Goal: Information Seeking & Learning: Compare options

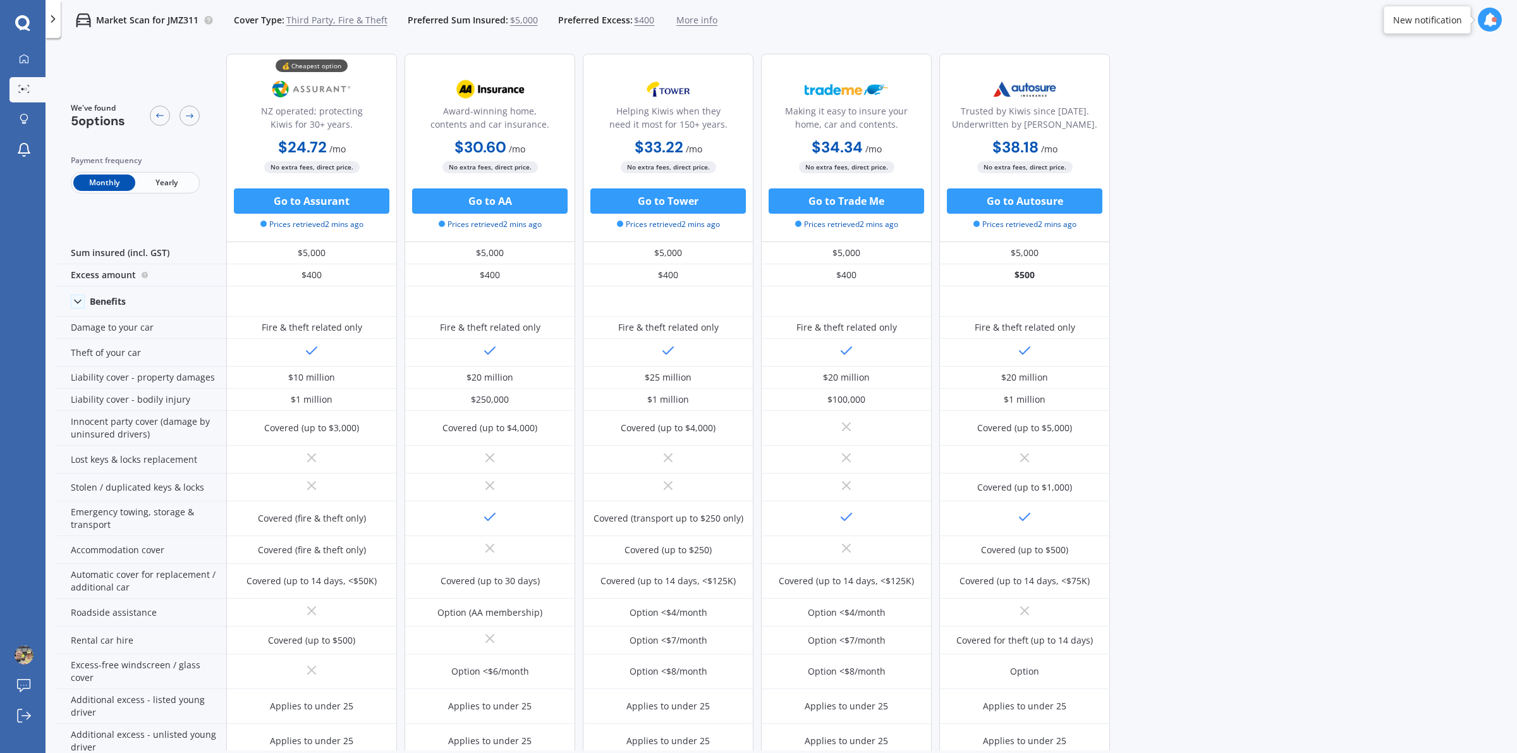
click at [14, 19] on div at bounding box center [23, 23] width 46 height 16
click at [24, 20] on icon at bounding box center [22, 23] width 15 height 16
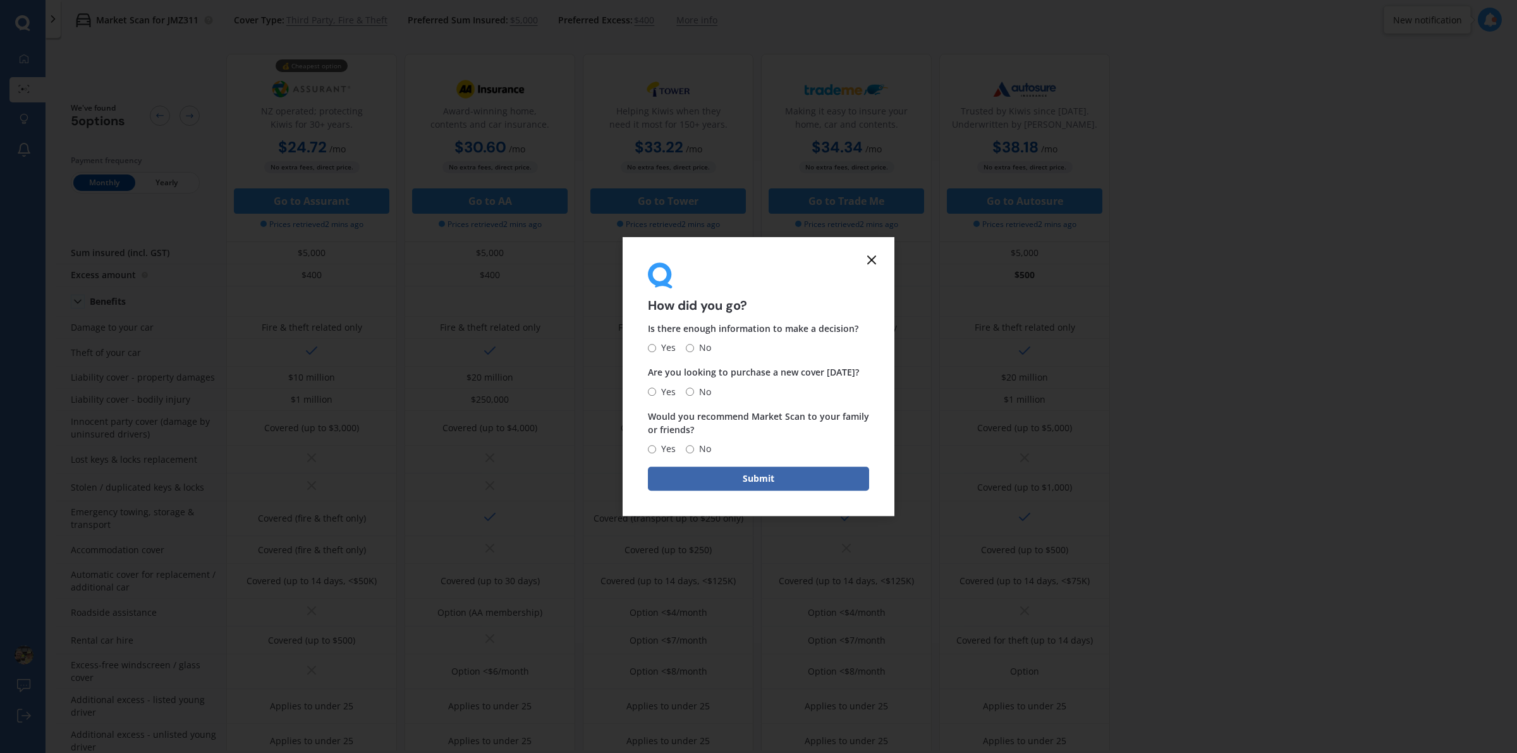
click at [877, 257] on icon at bounding box center [871, 259] width 15 height 15
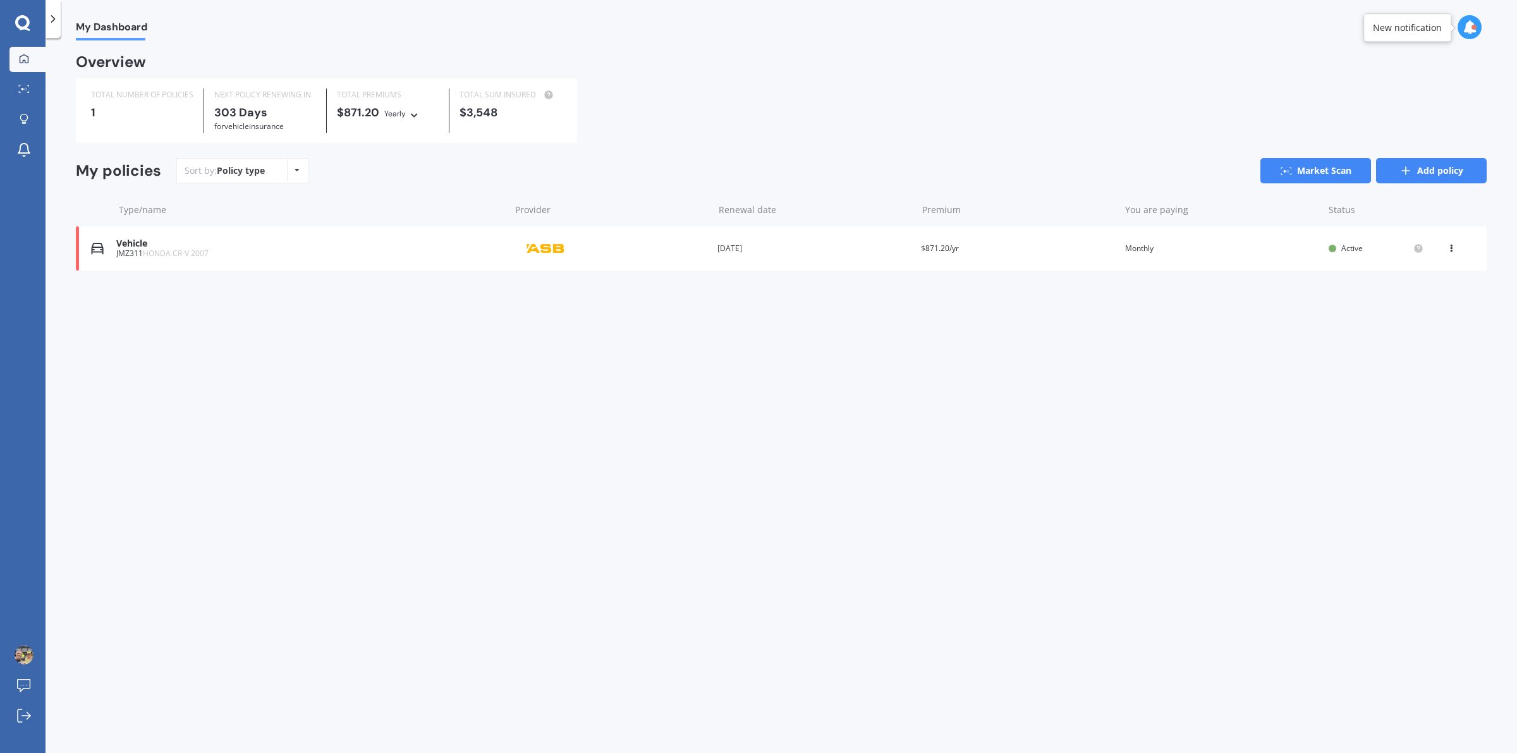
click at [1427, 173] on link "Add policy" at bounding box center [1431, 170] width 111 height 25
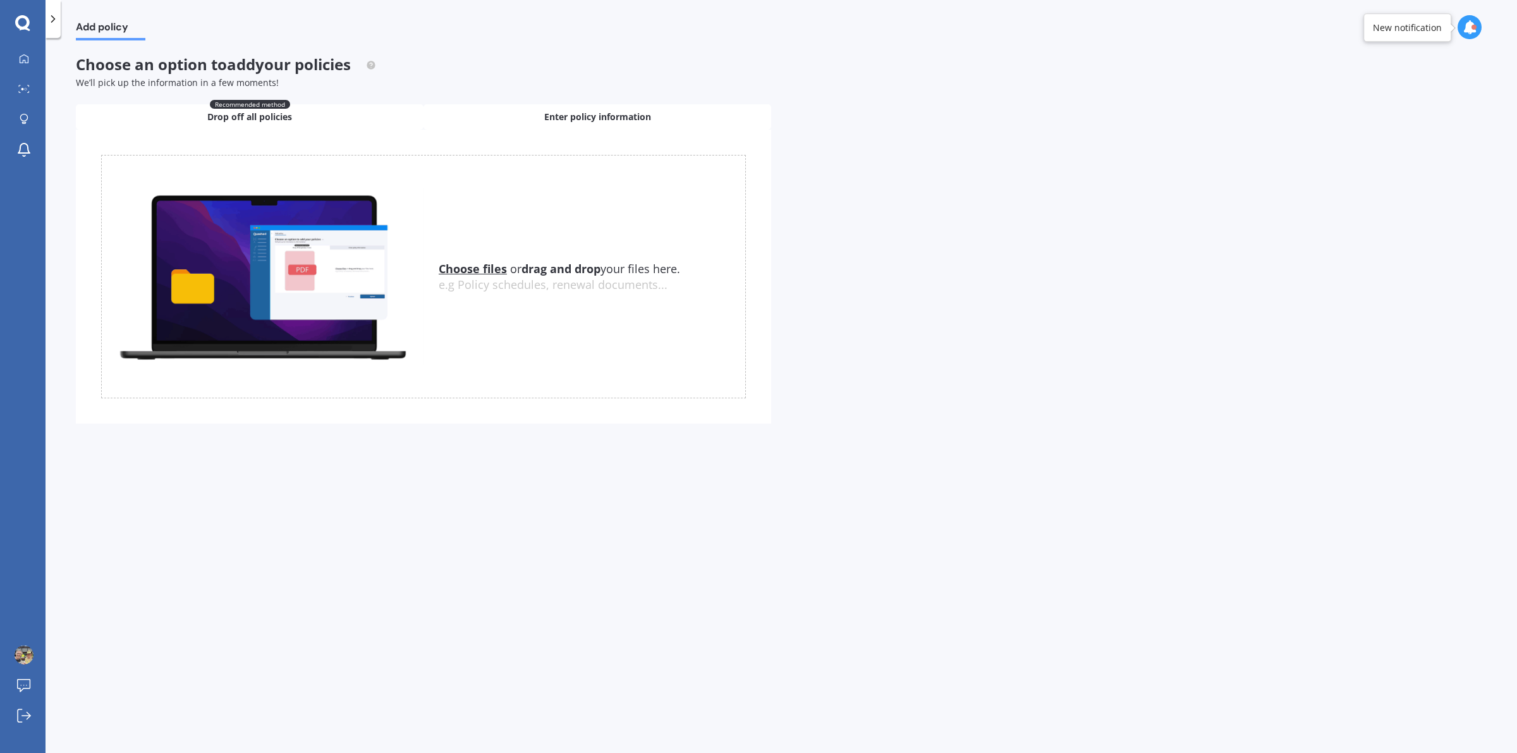
click at [601, 114] on span "Enter policy information" at bounding box center [597, 117] width 107 height 13
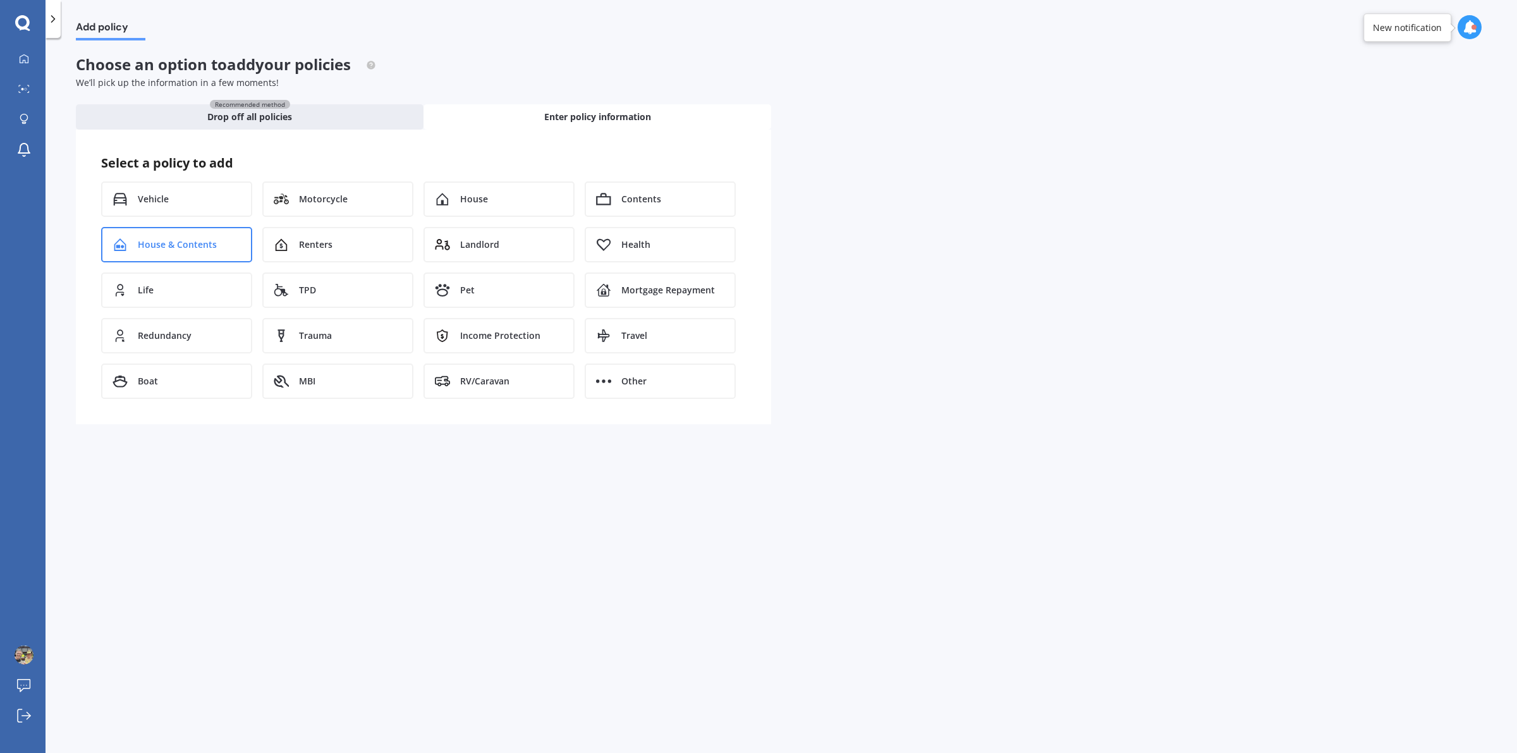
click at [207, 241] on span "House & Contents" at bounding box center [177, 244] width 79 height 13
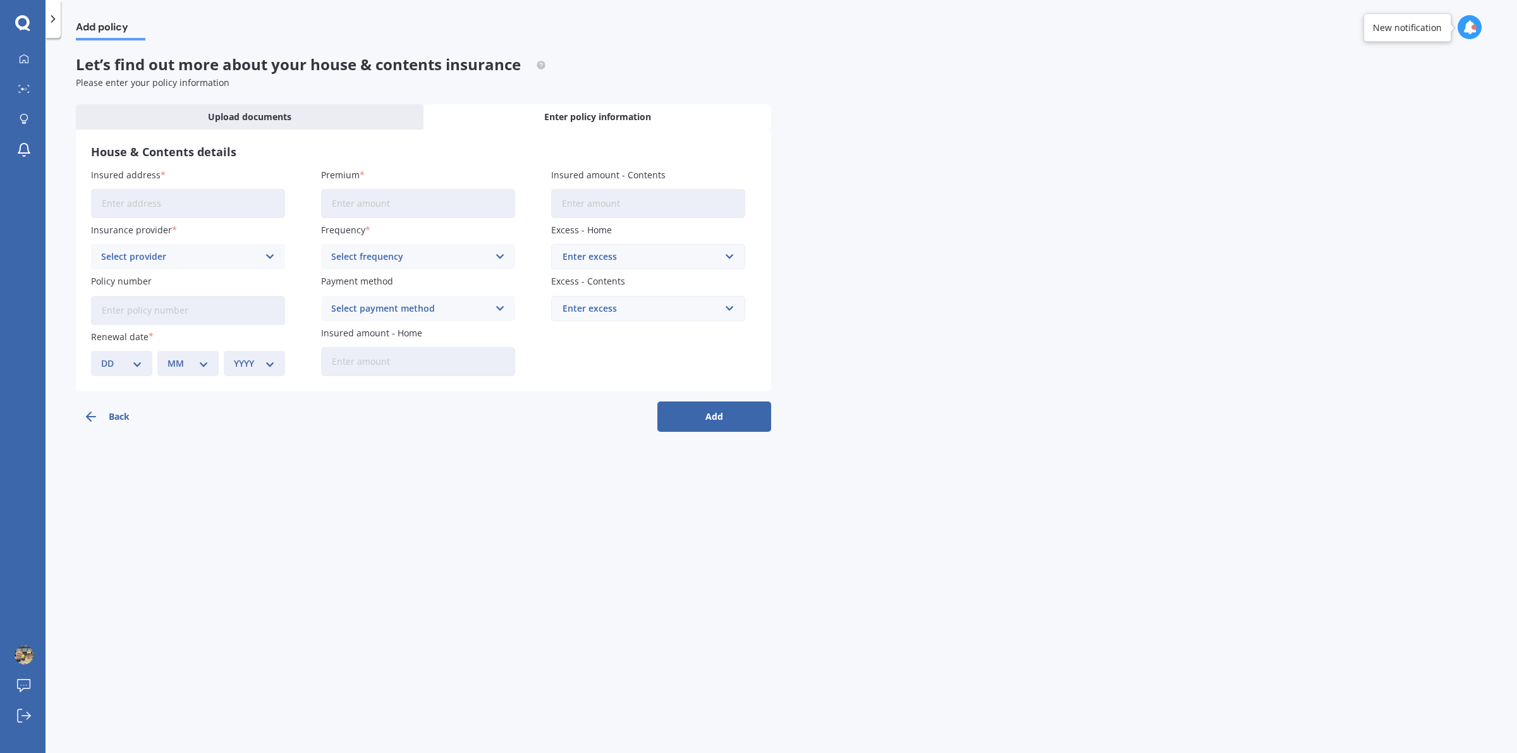
click at [202, 203] on input "Insured address" at bounding box center [188, 203] width 194 height 29
click at [214, 205] on input "[STREET_ADDRESS][PERSON_NAME]" at bounding box center [188, 203] width 194 height 29
click at [161, 204] on input "[STREET_ADDRESS][PERSON_NAME]" at bounding box center [188, 203] width 194 height 29
type input "[STREET_ADDRESS][PERSON_NAME]"
click at [339, 532] on div "Add policy Let’s find out more about your house & contents insurance Please ent…" at bounding box center [782, 397] width 1472 height 715
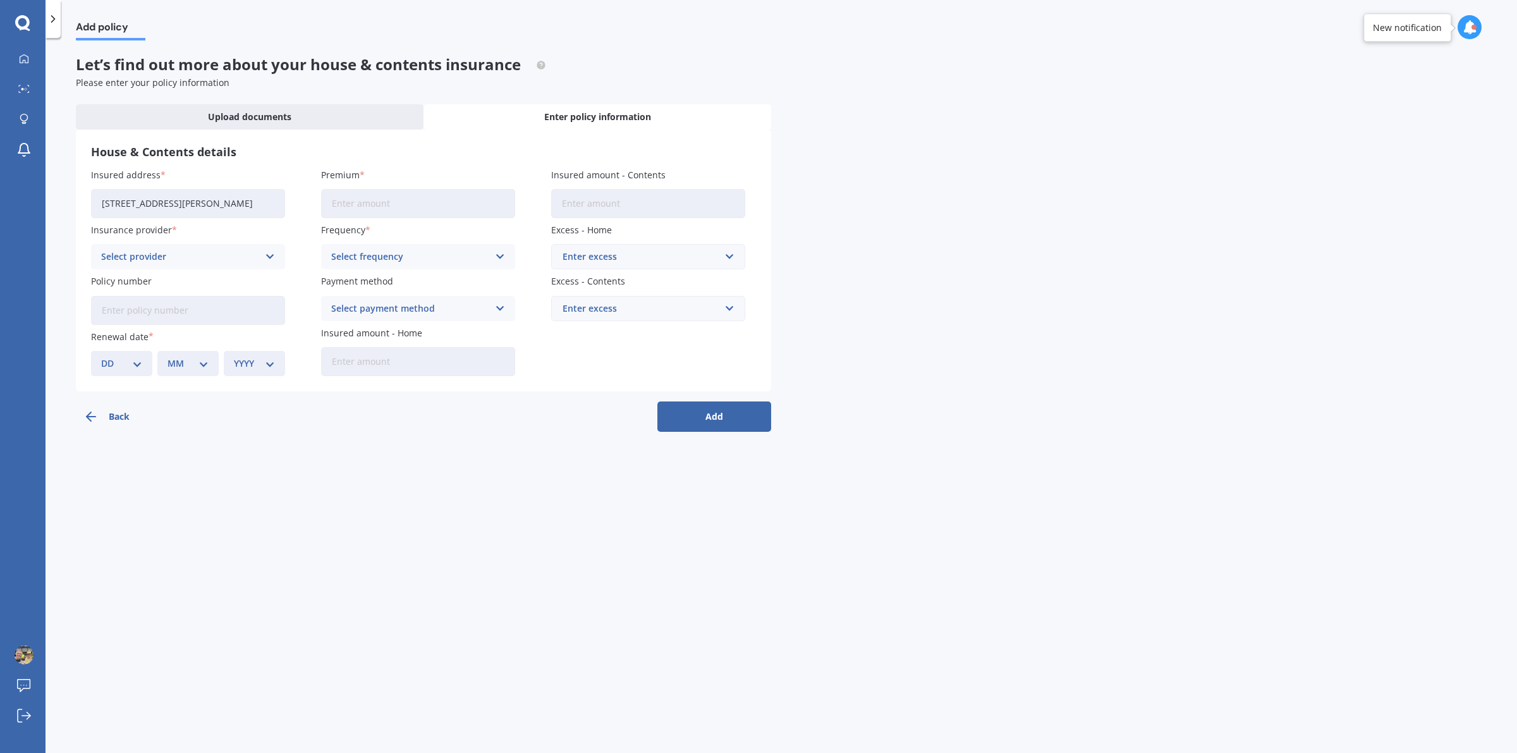
click at [269, 252] on icon at bounding box center [270, 257] width 11 height 14
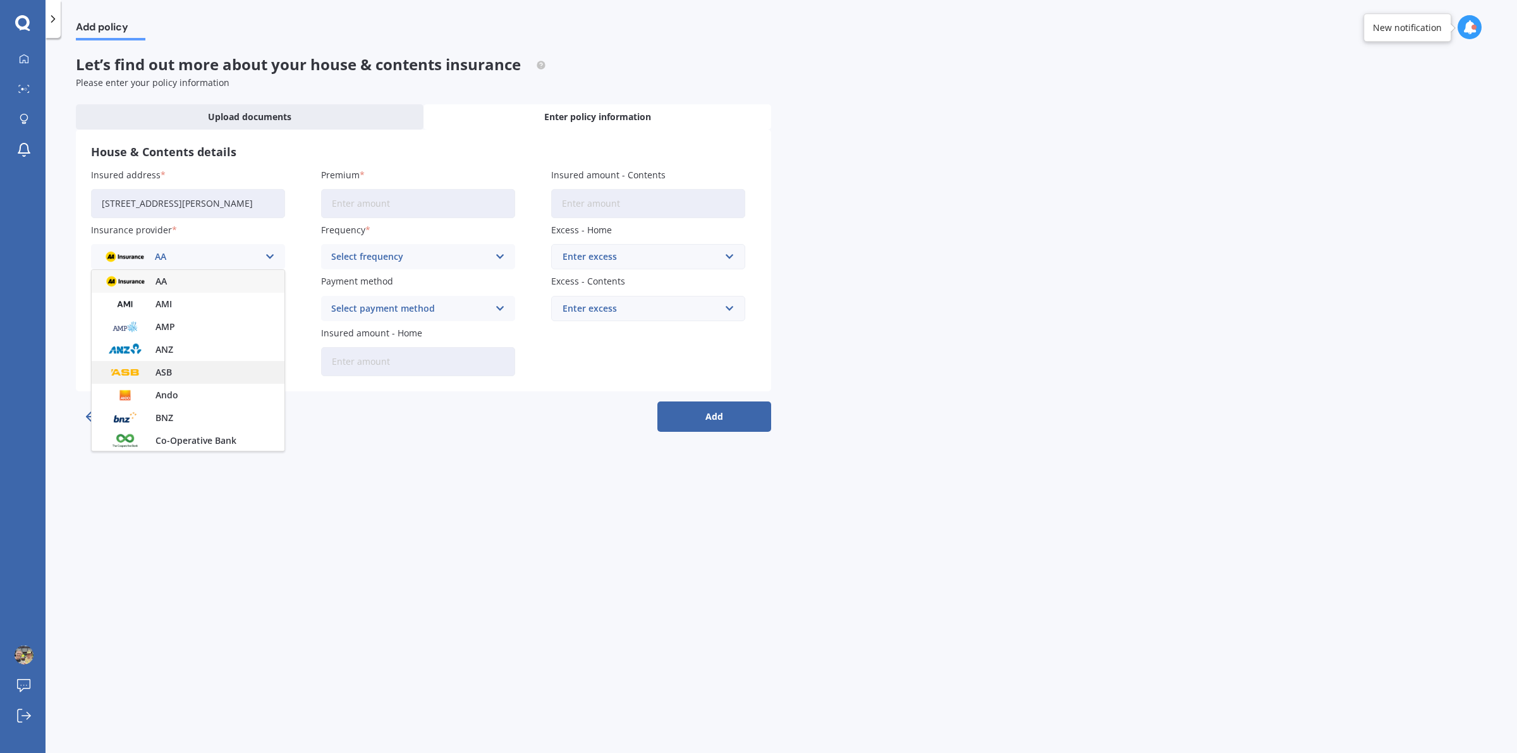
click at [185, 372] on div "ASB" at bounding box center [188, 372] width 193 height 23
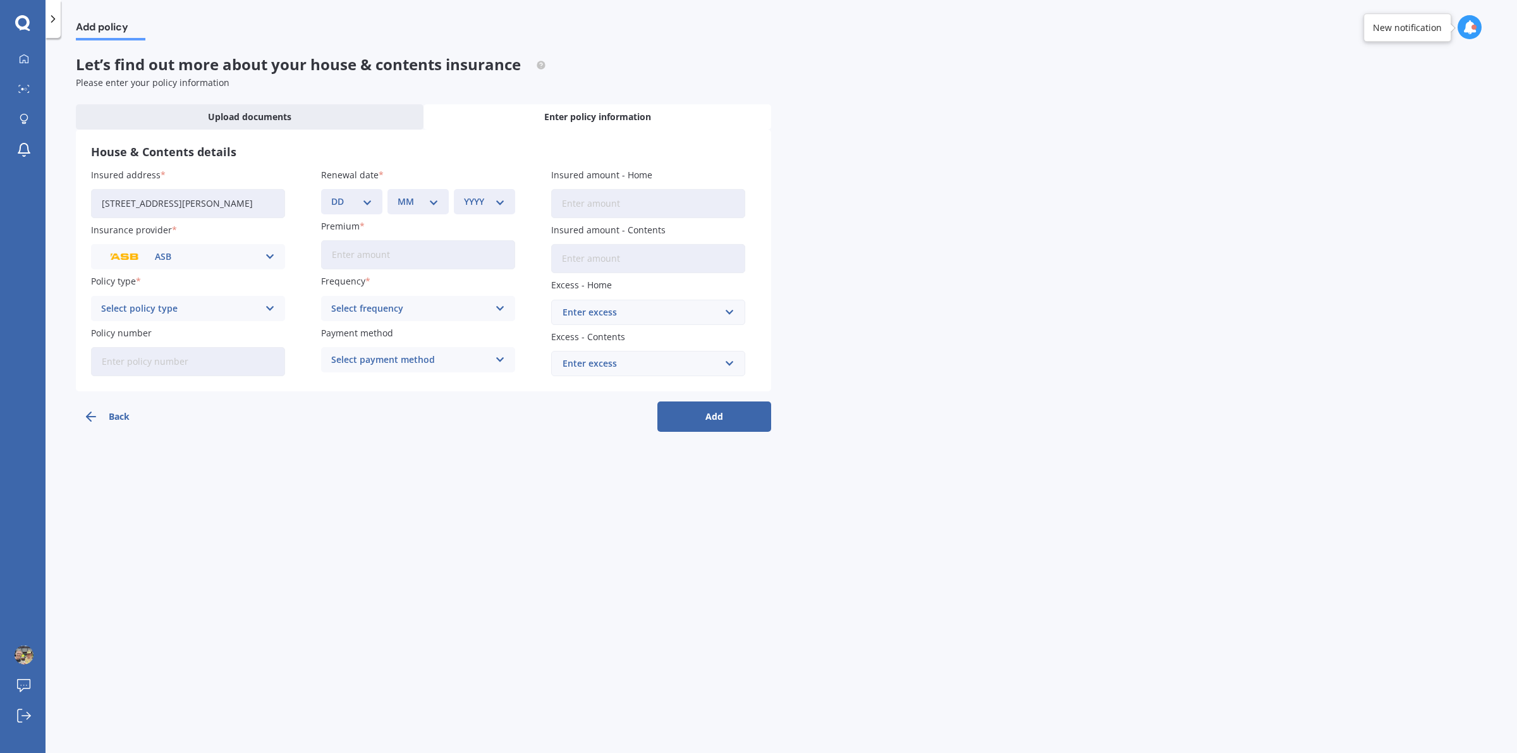
click at [269, 310] on icon at bounding box center [270, 309] width 11 height 14
click at [217, 333] on div "Home and Contents" at bounding box center [188, 333] width 193 height 23
click at [209, 364] on input "Policy number" at bounding box center [188, 361] width 194 height 29
type input "HOMP6000073157"
click at [499, 204] on select "YYYY 2027 2026 2025 2024 2023 2022 2021 2020 2019 2018 2017 2016 2015 2014 2013…" at bounding box center [484, 202] width 41 height 14
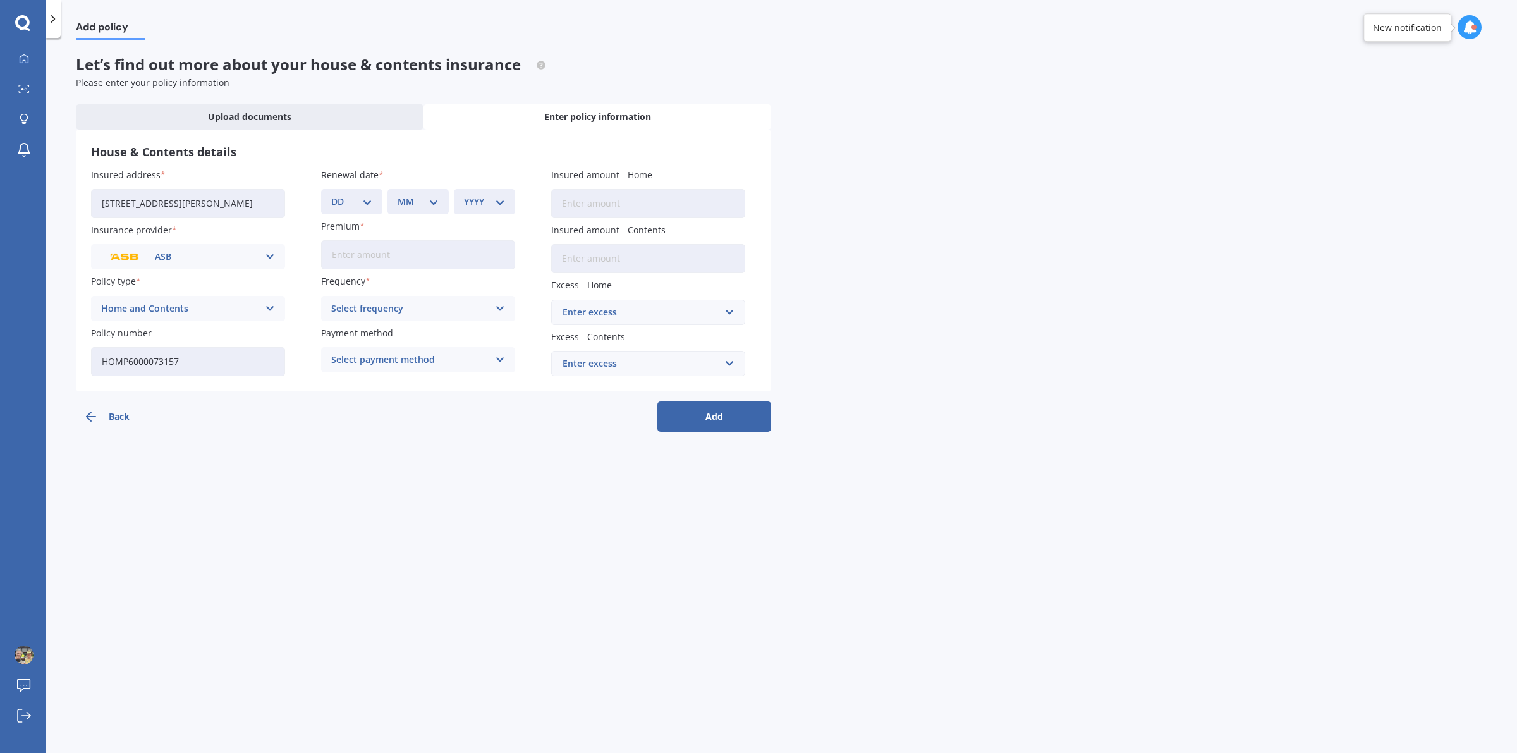
select select "2025"
click at [464, 195] on select "YYYY 2027 2026 2025 2024 2023 2022 2021 2020 2019 2018 2017 2016 2015 2014 2013…" at bounding box center [484, 202] width 41 height 14
click at [434, 206] on select "MM 01 02 03 04 05 06 07 08 09 10 11 12" at bounding box center [418, 202] width 41 height 14
select select "11"
click at [398, 195] on select "MM 01 02 03 04 05 06 07 08 09 10 11 12" at bounding box center [418, 202] width 41 height 14
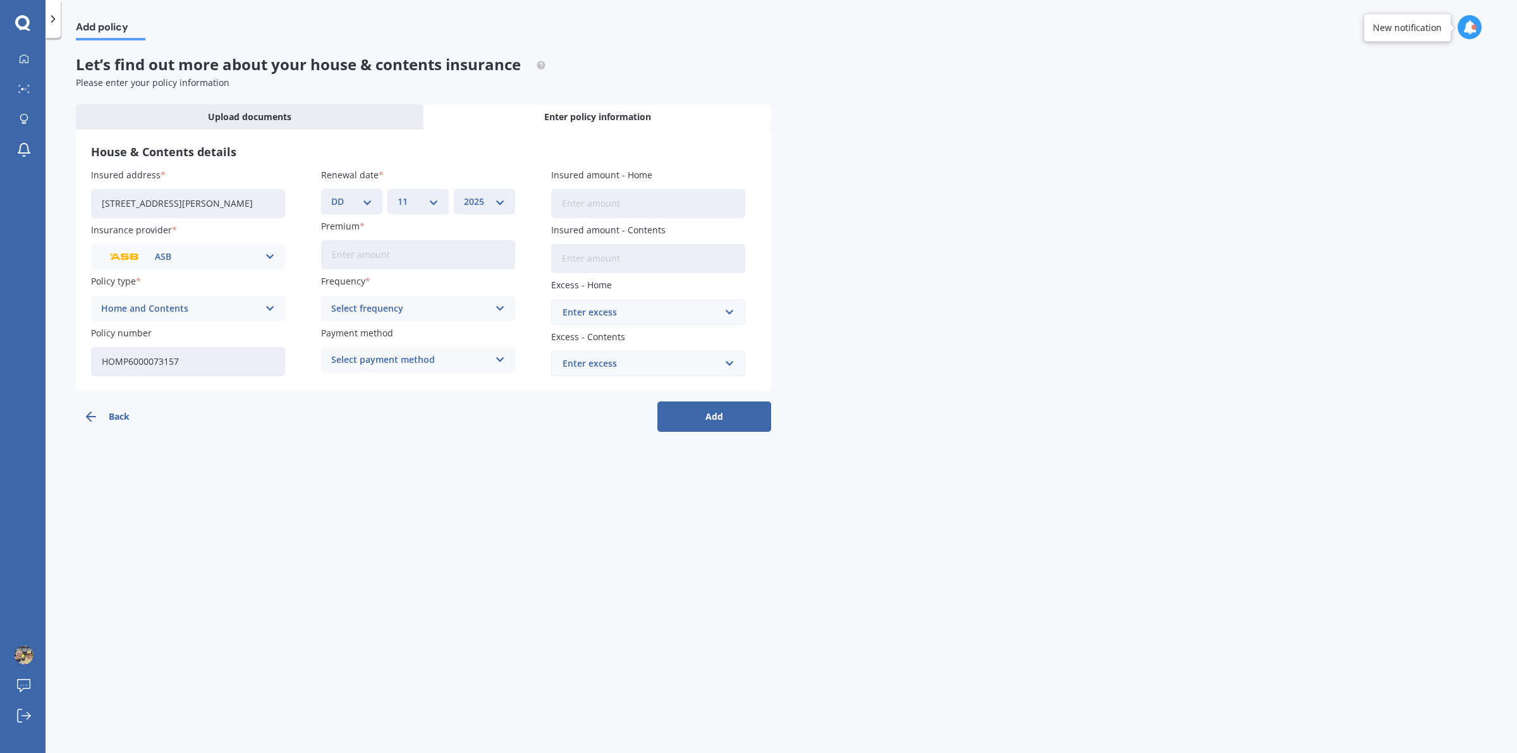
click at [364, 197] on select "DD 01 02 03 04 05 06 07 08 09 10 11 12 13 14 15 16 17 18 19 20 21 22 23 24 25 2…" at bounding box center [351, 202] width 41 height 14
select select "01"
click at [331, 195] on select "DD 01 02 03 04 05 06 07 08 09 10 11 12 13 14 15 16 17 18 19 20 21 22 23 24 25 2…" at bounding box center [351, 202] width 41 height 14
click at [497, 309] on icon at bounding box center [500, 309] width 11 height 14
click at [365, 401] on span "Monthly" at bounding box center [350, 401] width 37 height 9
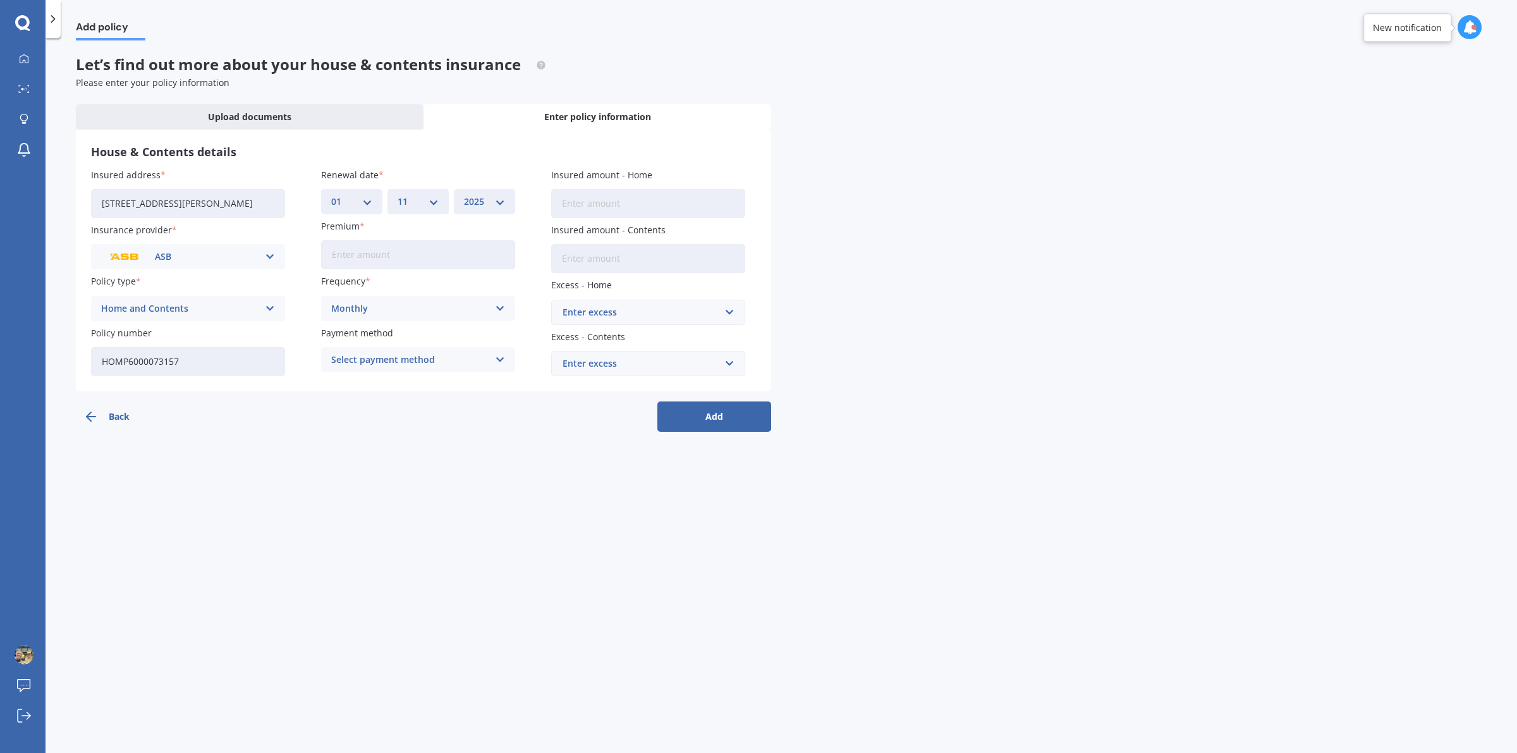
click at [422, 250] on input "Premium" at bounding box center [418, 254] width 194 height 29
type input "$650.00"
click at [480, 362] on div "Select payment method" at bounding box center [409, 360] width 157 height 14
click at [452, 383] on div "Direct debit - bank account" at bounding box center [418, 384] width 193 height 23
click at [644, 204] on input "Insured amount - Home" at bounding box center [648, 203] width 194 height 29
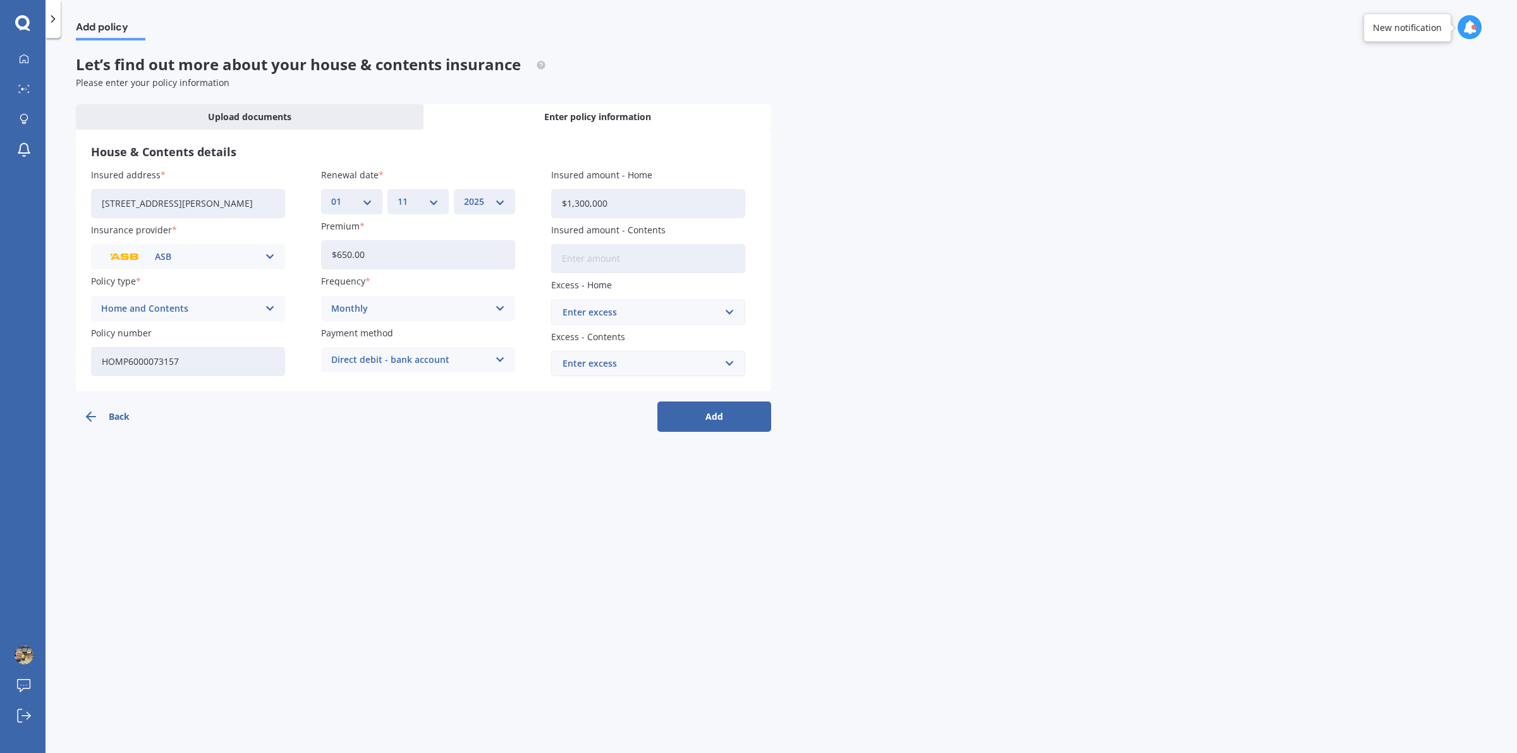
type input "$1,300,000"
click at [633, 258] on input "Insured amount - Contents" at bounding box center [648, 258] width 194 height 29
type input "$88,665"
click at [728, 312] on input "text" at bounding box center [644, 312] width 183 height 24
click at [618, 362] on div "$400" at bounding box center [648, 359] width 193 height 23
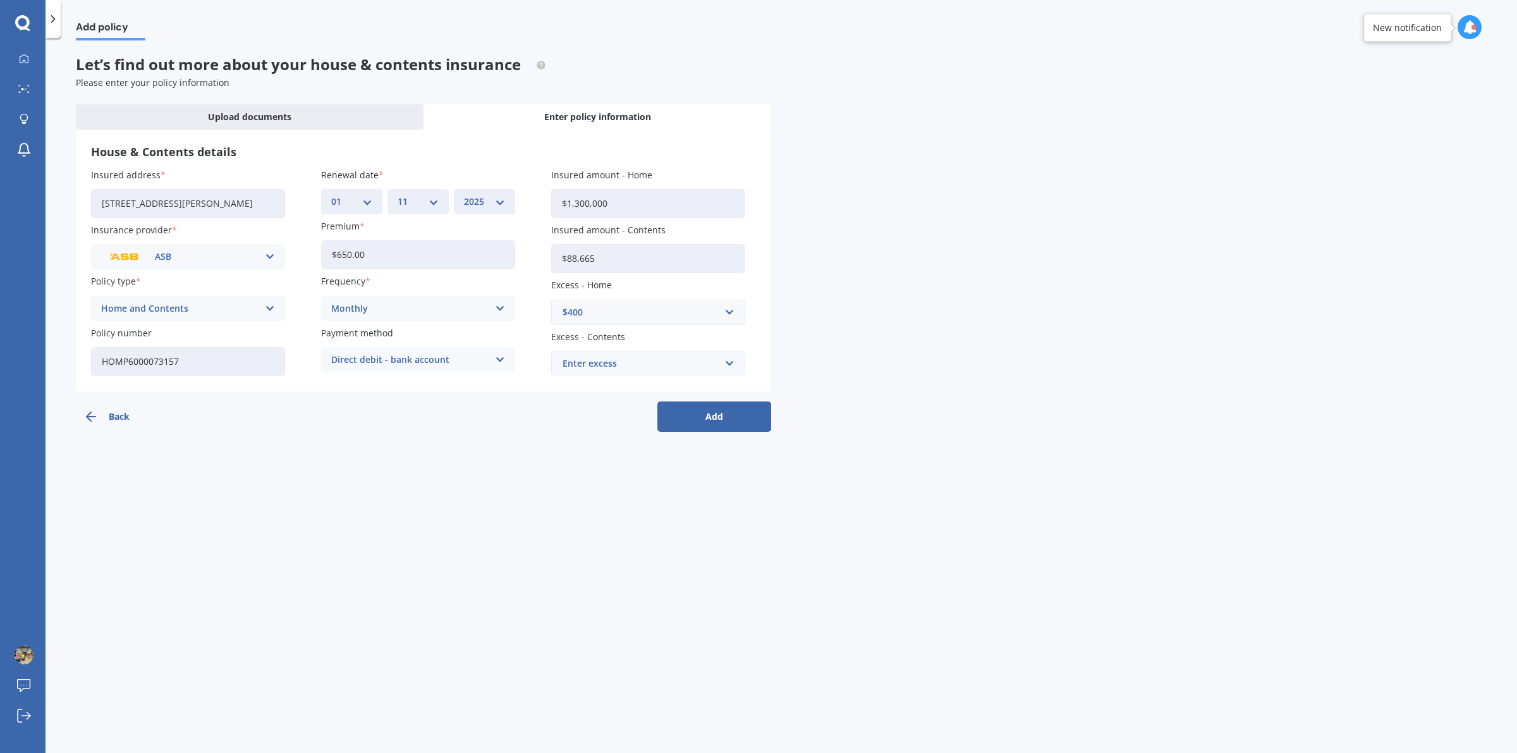
click at [651, 364] on div "Enter excess" at bounding box center [641, 364] width 156 height 14
click at [618, 386] on div "$250" at bounding box center [648, 387] width 193 height 23
click at [694, 414] on button "Add" at bounding box center [714, 416] width 114 height 30
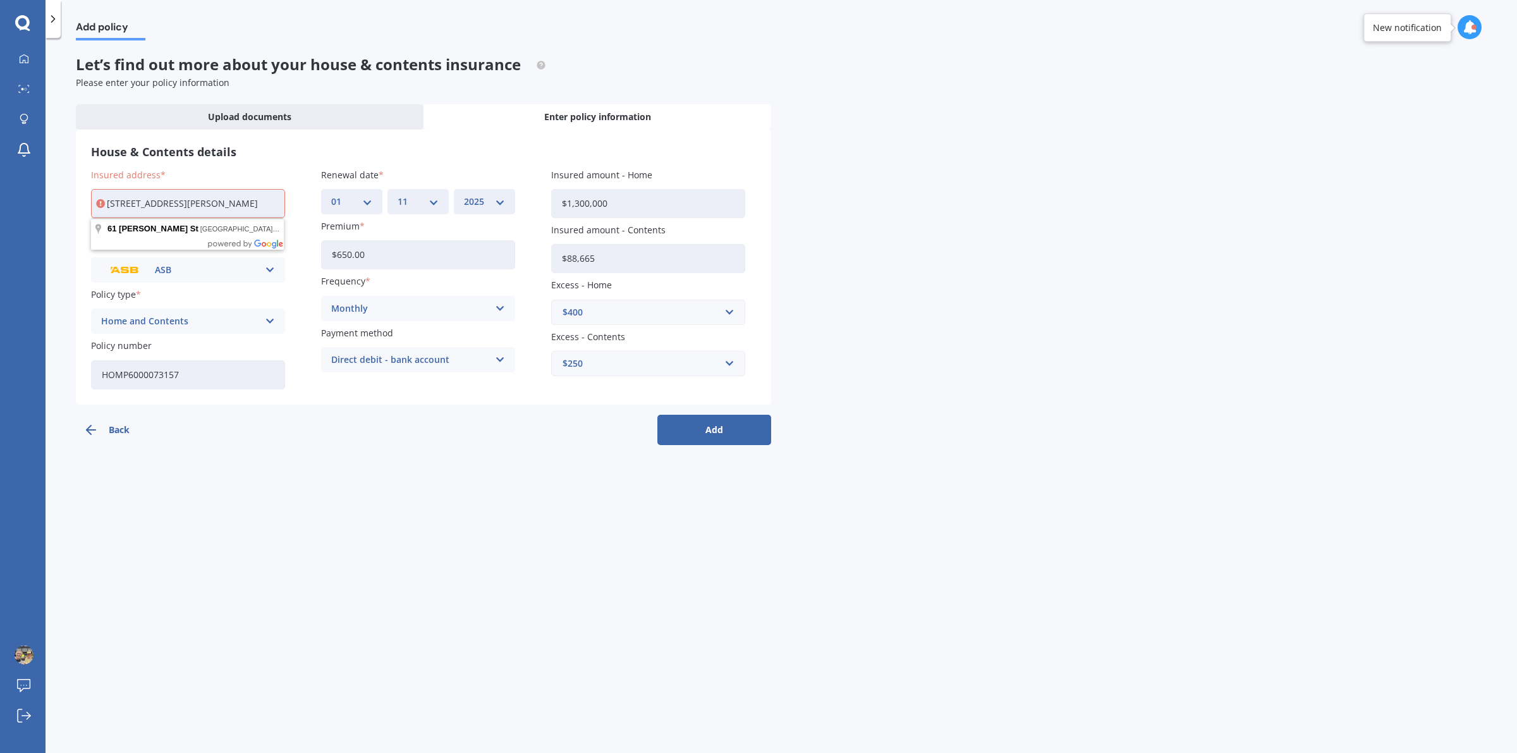
click at [241, 202] on input "[STREET_ADDRESS][PERSON_NAME]" at bounding box center [188, 203] width 194 height 29
type input "[STREET_ADDRESS][PERSON_NAME]"
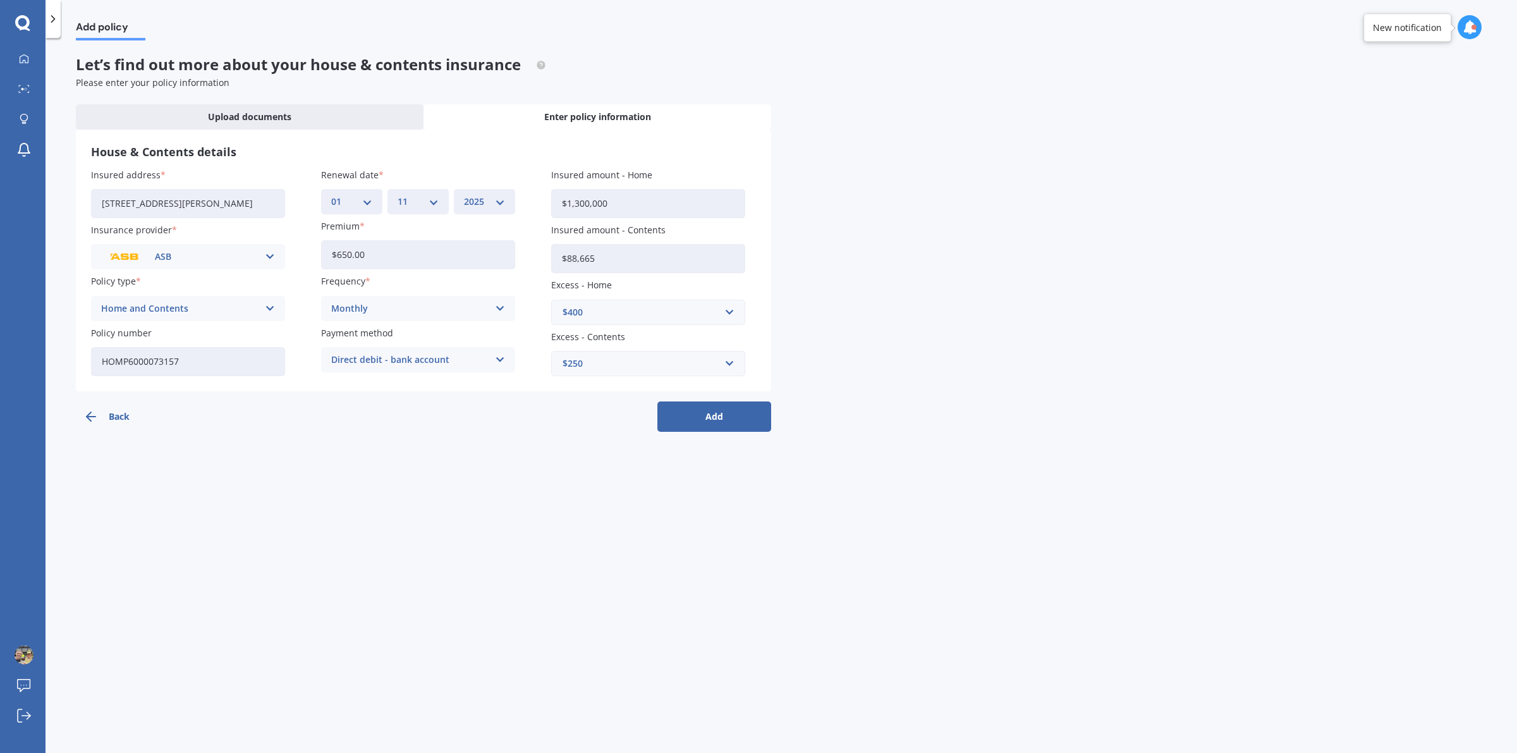
click at [709, 419] on button "Add" at bounding box center [714, 416] width 114 height 30
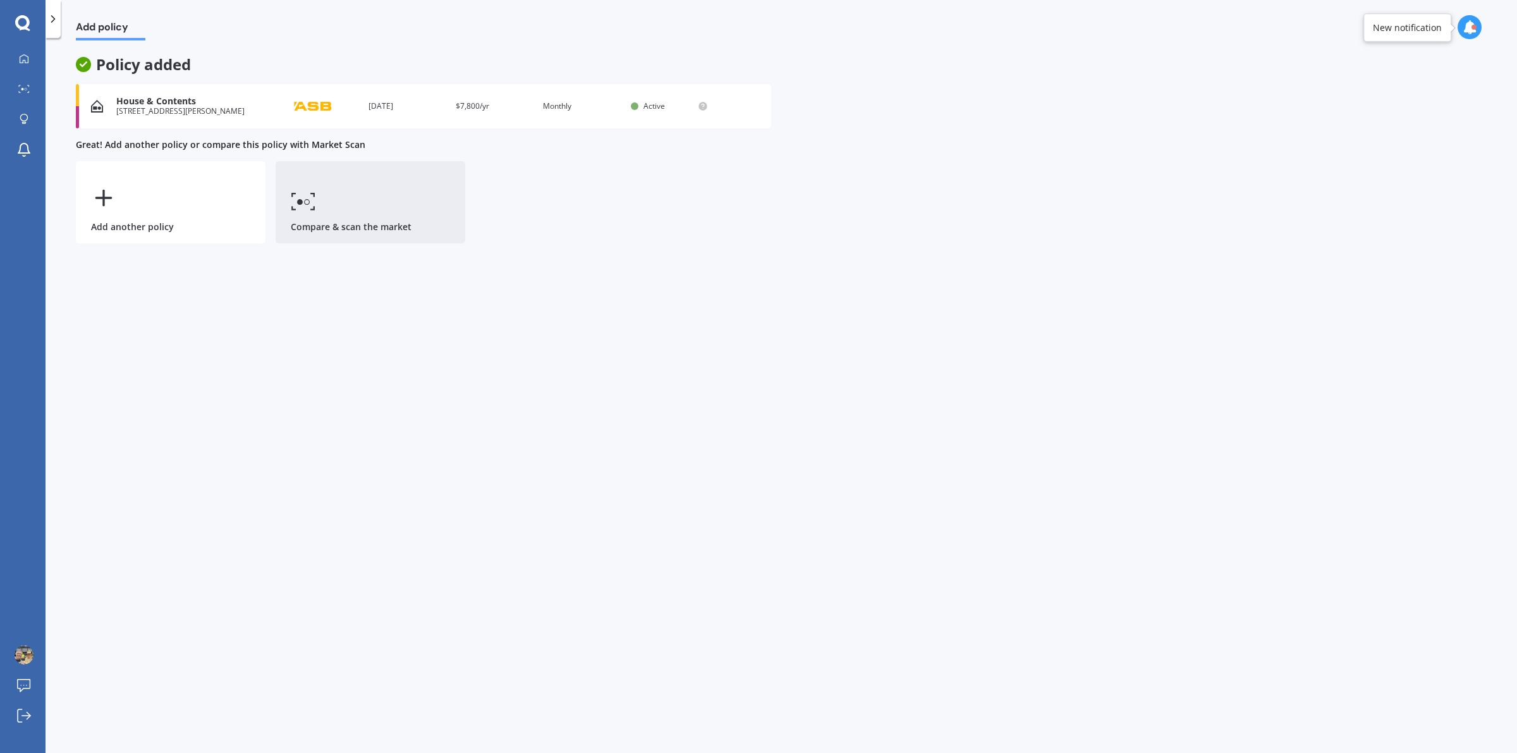
click at [321, 197] on link "Compare & scan the market" at bounding box center [371, 202] width 190 height 82
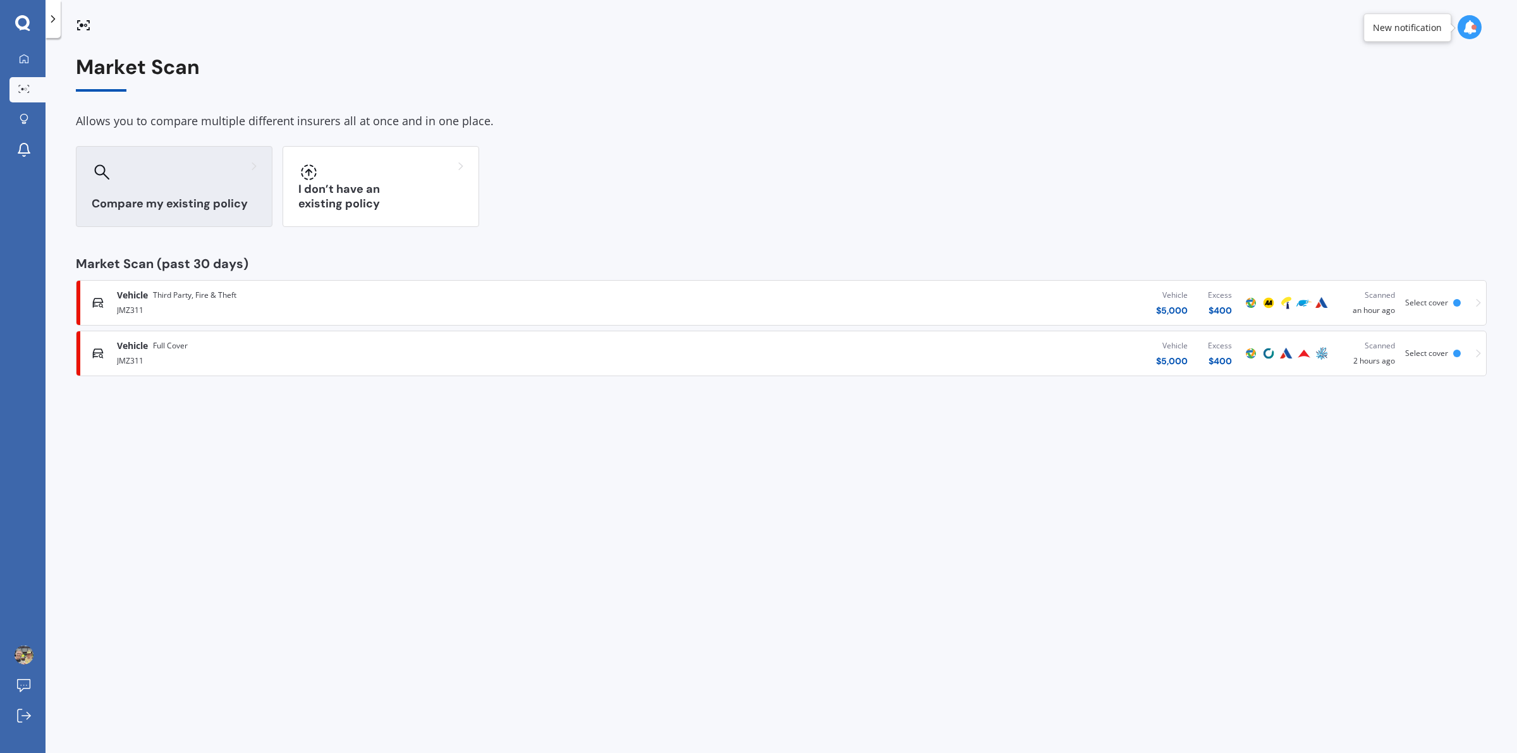
click at [149, 178] on div at bounding box center [174, 172] width 165 height 20
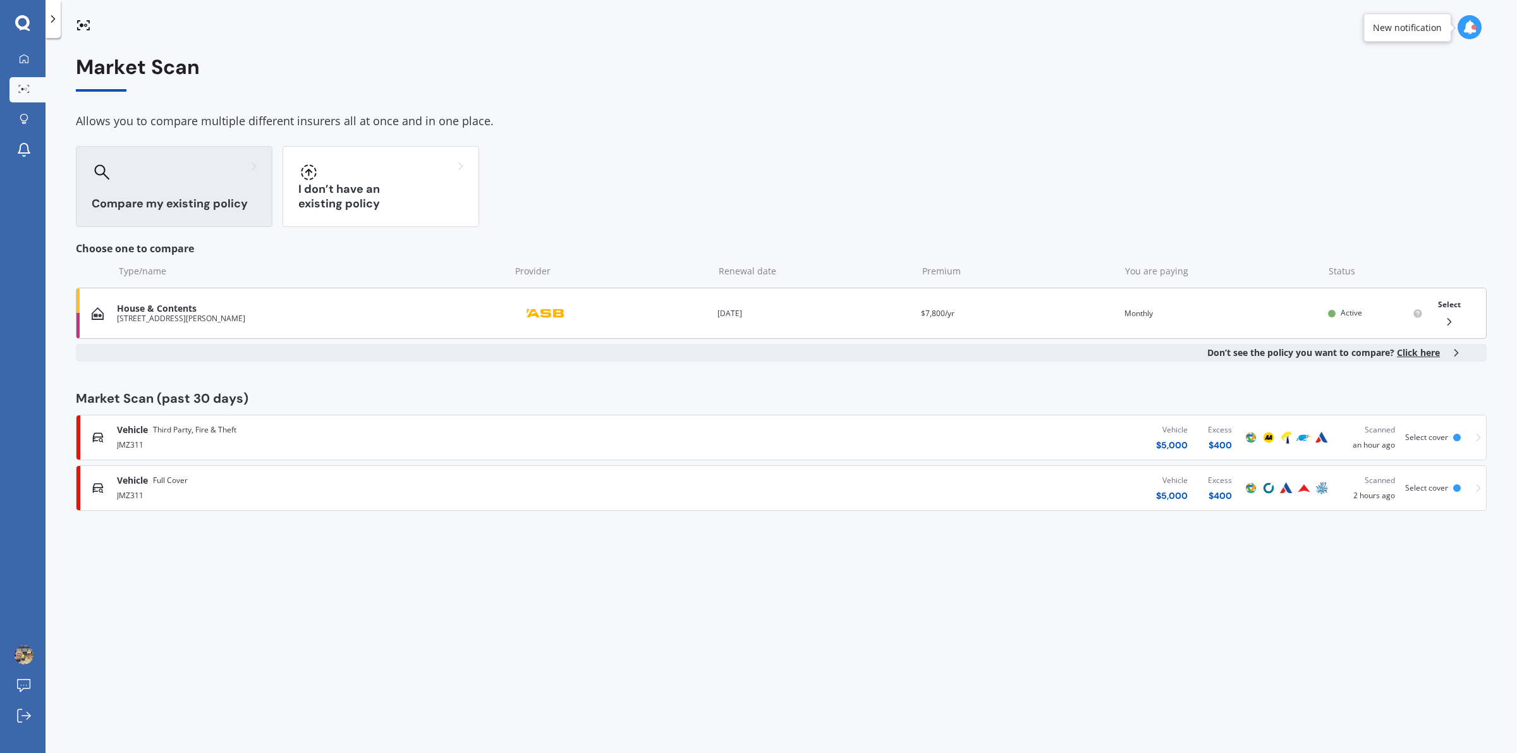
click at [1451, 318] on icon at bounding box center [1449, 321] width 13 height 13
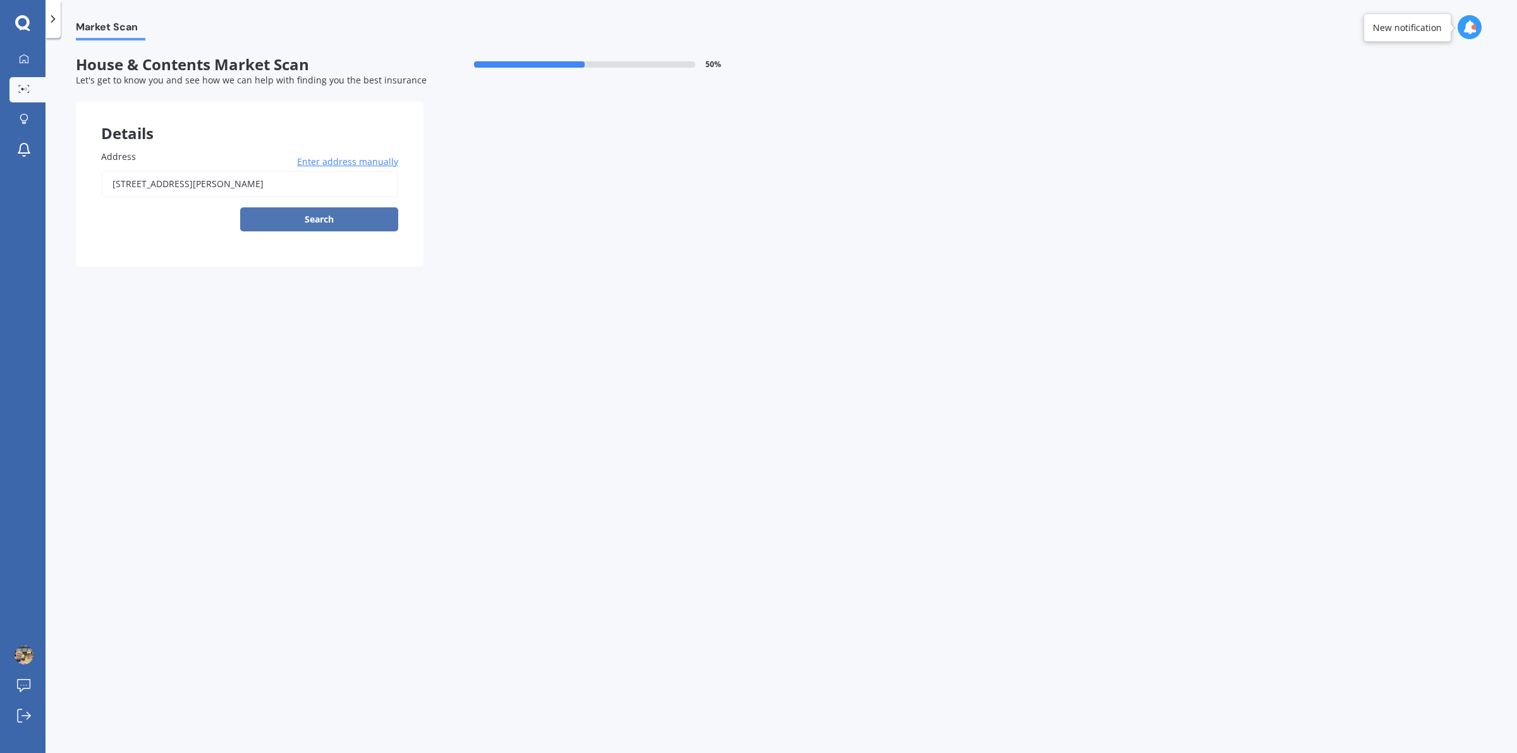
click at [333, 213] on button "Search" at bounding box center [319, 219] width 158 height 24
type input "[STREET_ADDRESS][PERSON_NAME]"
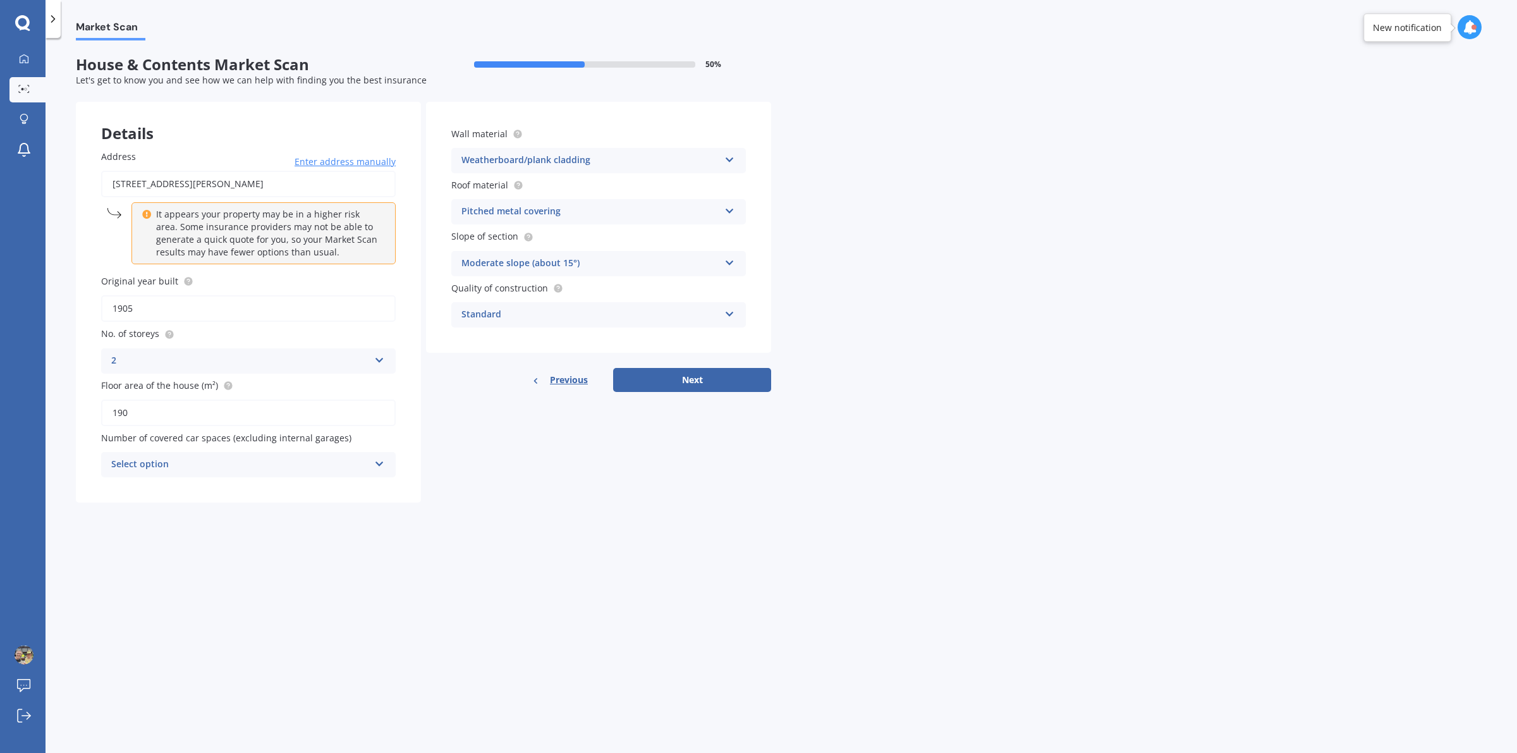
click at [377, 459] on icon at bounding box center [379, 461] width 11 height 9
click at [134, 527] on div "2" at bounding box center [248, 534] width 293 height 23
click at [468, 515] on div "Market Scan House & Contents Market Scan 50 % Let's get to know you and see how…" at bounding box center [782, 397] width 1472 height 715
click at [731, 207] on icon at bounding box center [729, 208] width 11 height 9
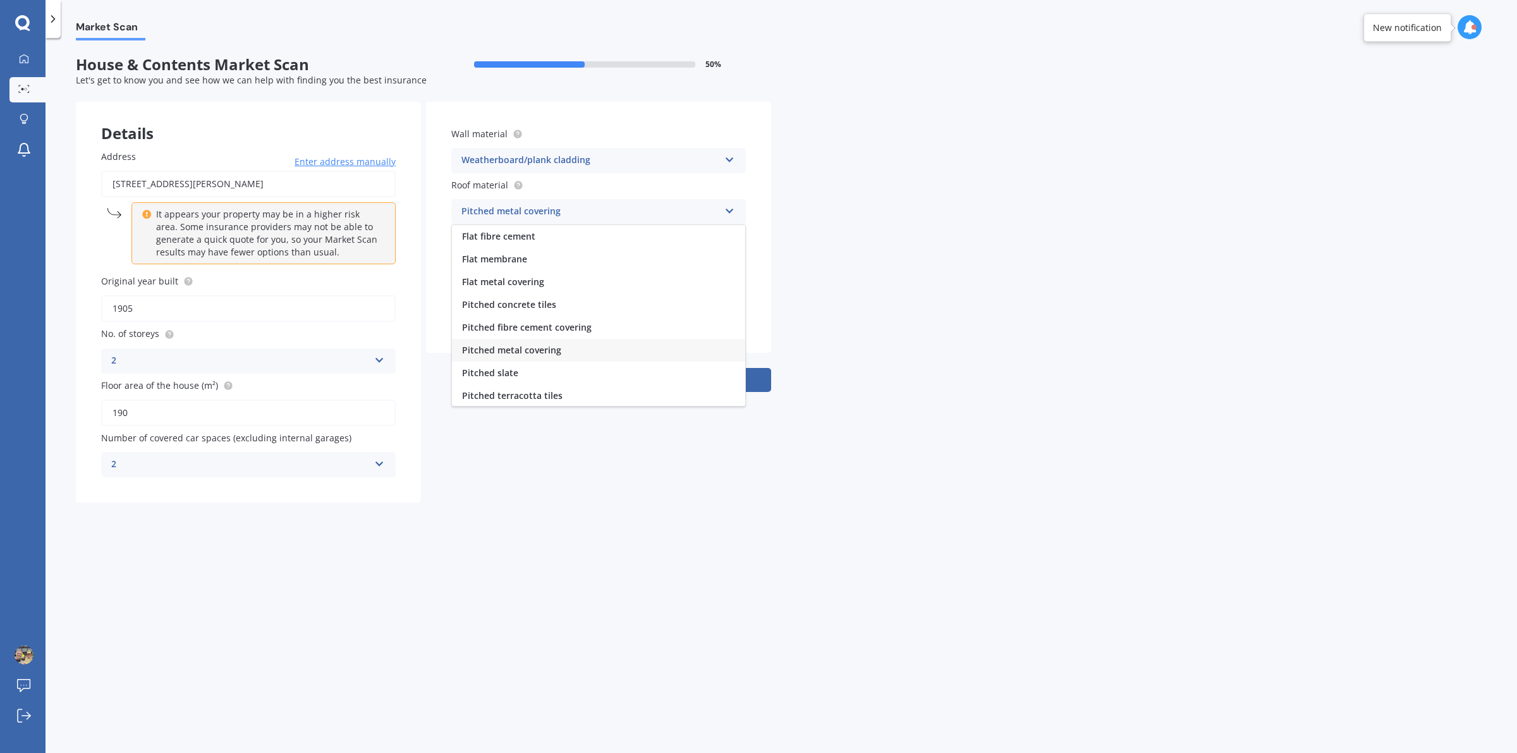
click at [857, 229] on div "Market Scan House & Contents Market Scan 50 % Let's get to know you and see how…" at bounding box center [782, 397] width 1472 height 715
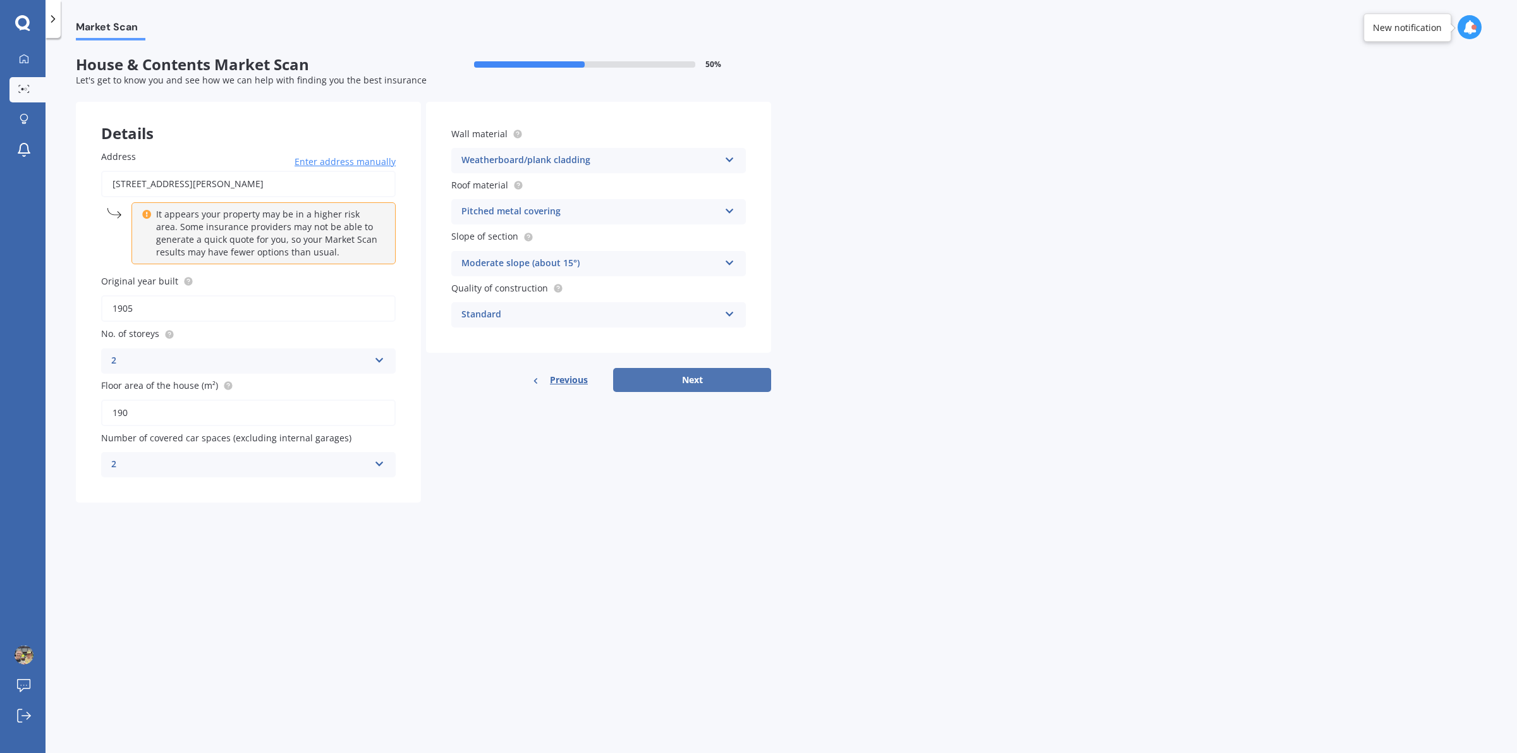
click at [708, 377] on button "Next" at bounding box center [692, 380] width 158 height 24
select select "08"
select select "05"
select select "1963"
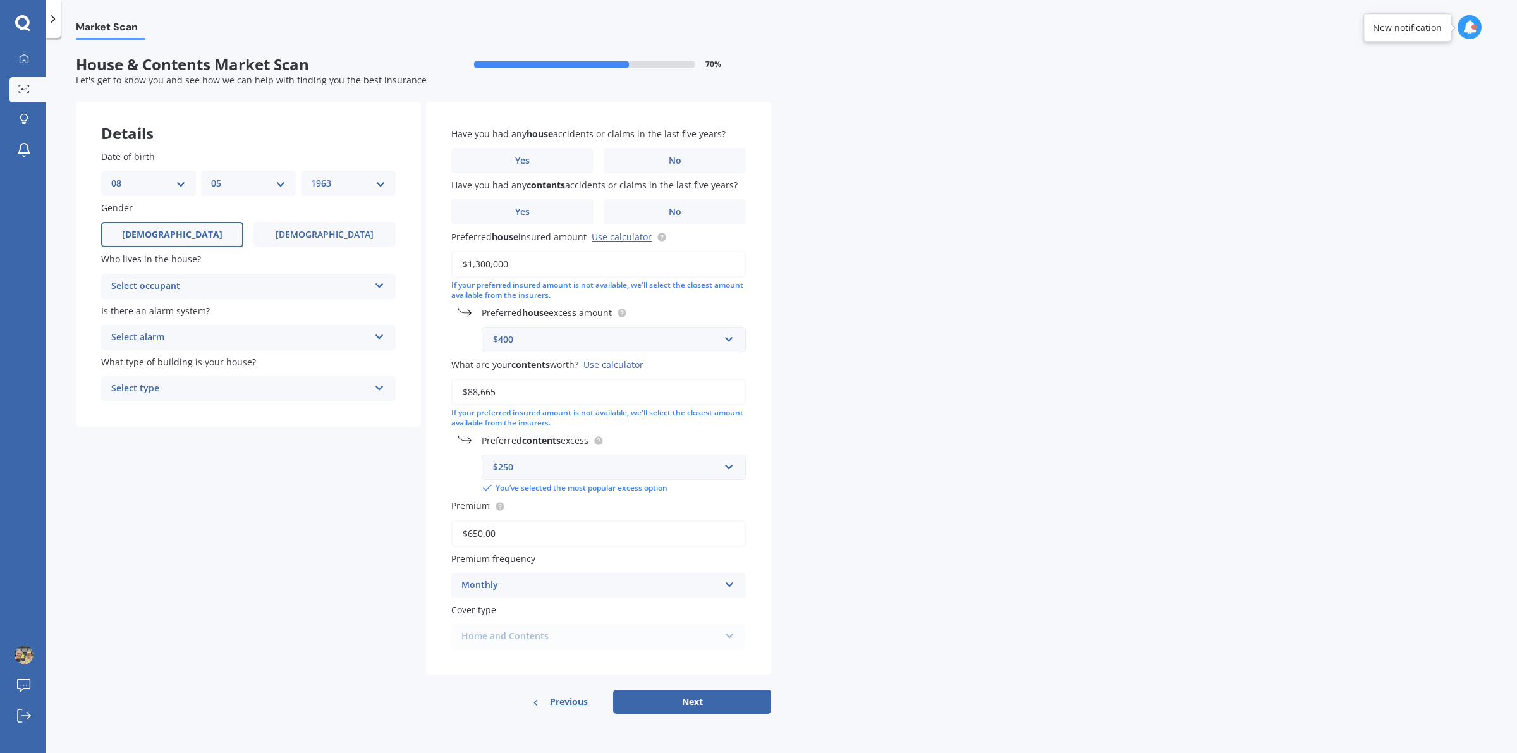
click at [380, 283] on icon at bounding box center [379, 283] width 11 height 9
click at [185, 308] on div "Owner" at bounding box center [248, 311] width 293 height 23
click at [336, 339] on div "Select alarm" at bounding box center [240, 337] width 258 height 15
click at [229, 406] on div "No" at bounding box center [248, 407] width 293 height 23
click at [231, 391] on div "Select type" at bounding box center [240, 388] width 258 height 15
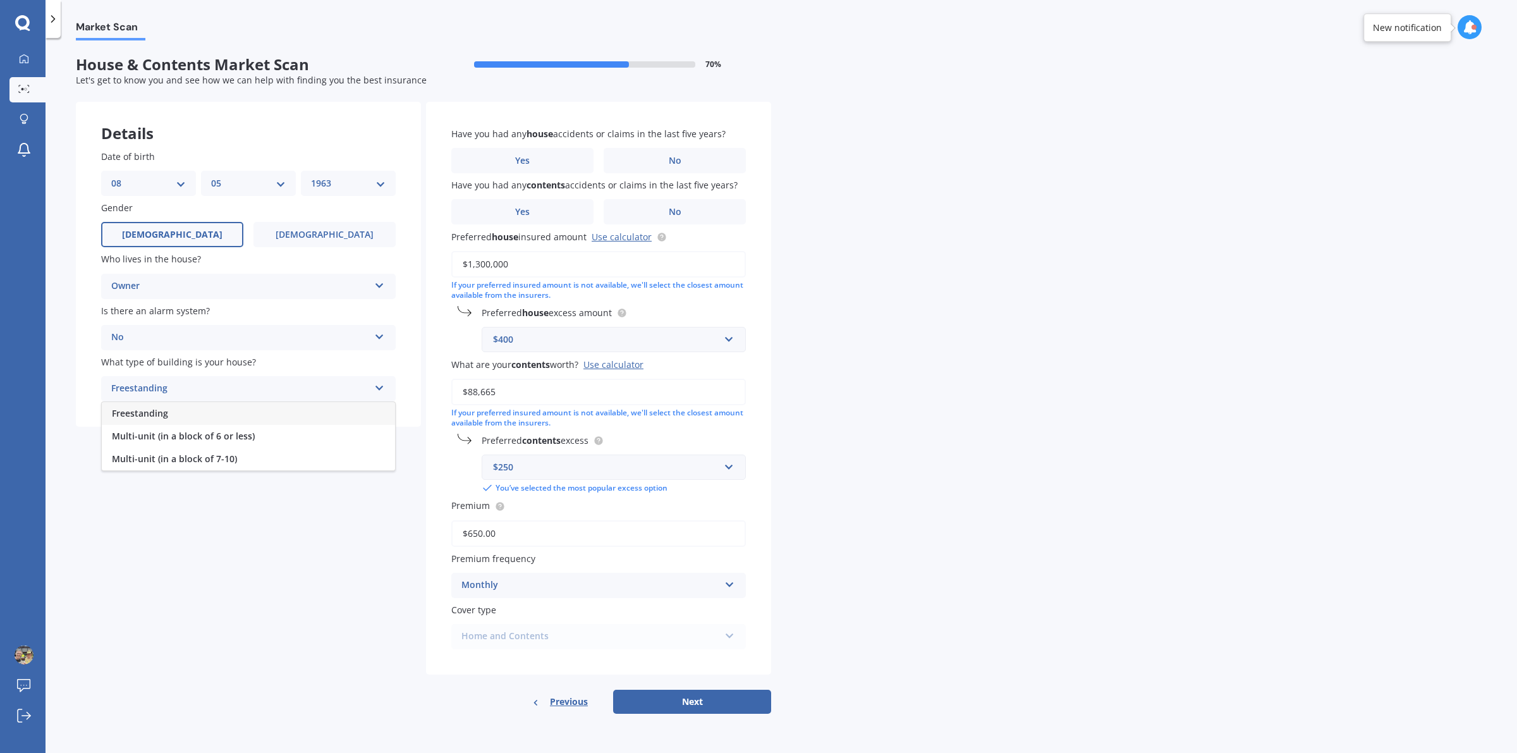
click at [183, 415] on div "Freestanding" at bounding box center [248, 413] width 293 height 23
click at [682, 155] on label "No" at bounding box center [675, 160] width 142 height 25
click at [0, 0] on input "No" at bounding box center [0, 0] width 0 height 0
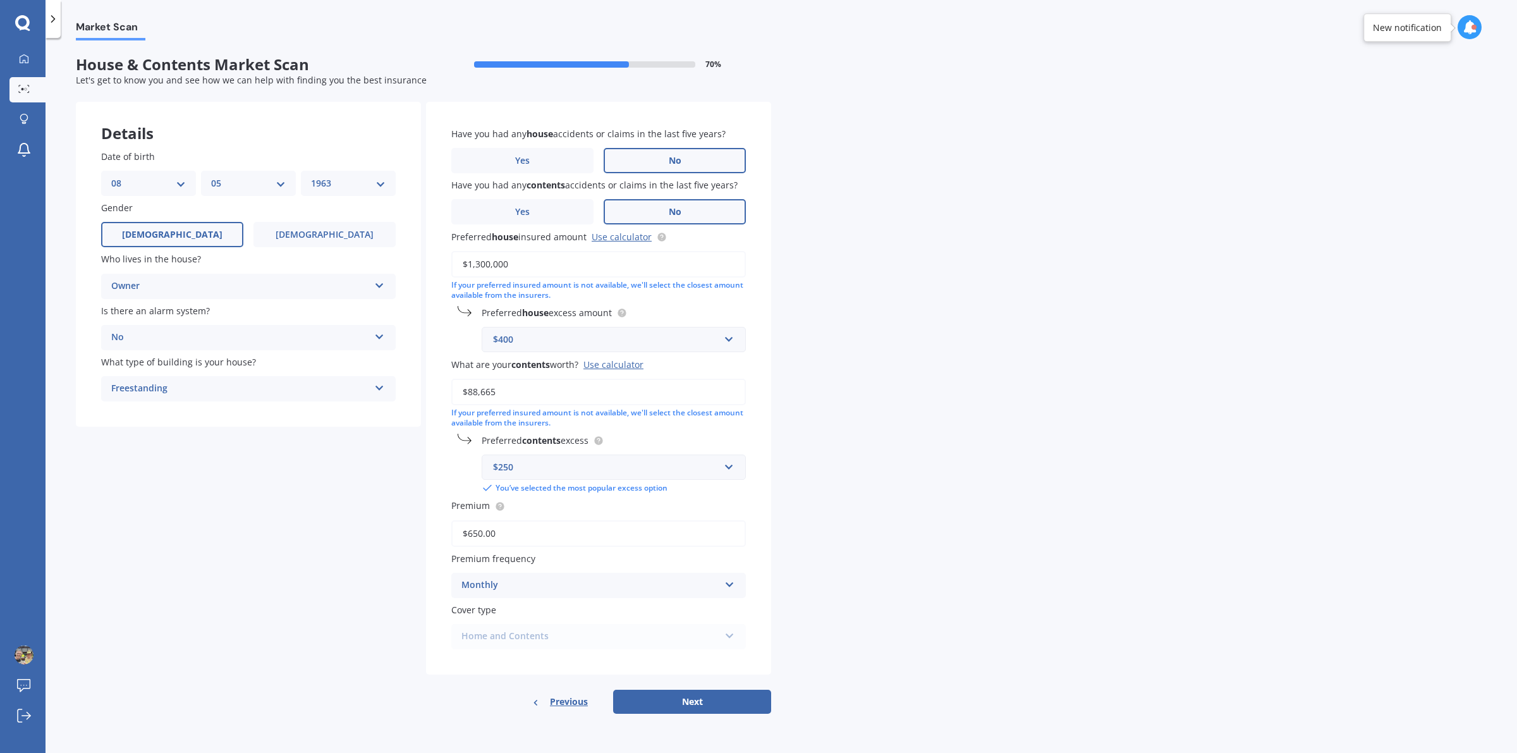
click at [696, 209] on label "No" at bounding box center [675, 211] width 142 height 25
click at [0, 0] on input "No" at bounding box center [0, 0] width 0 height 0
click at [691, 695] on button "Next" at bounding box center [692, 702] width 158 height 24
select select "08"
select select "05"
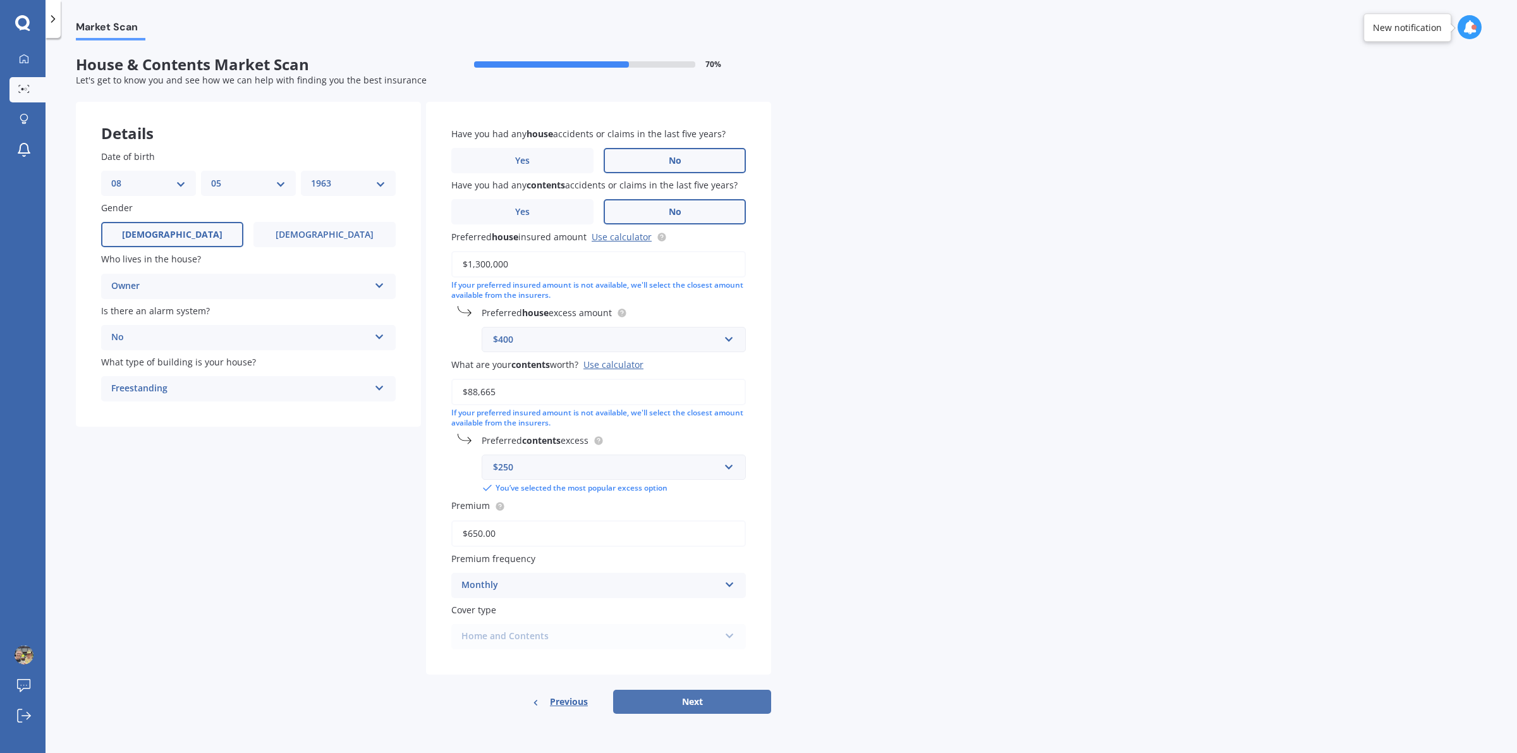
select select "1963"
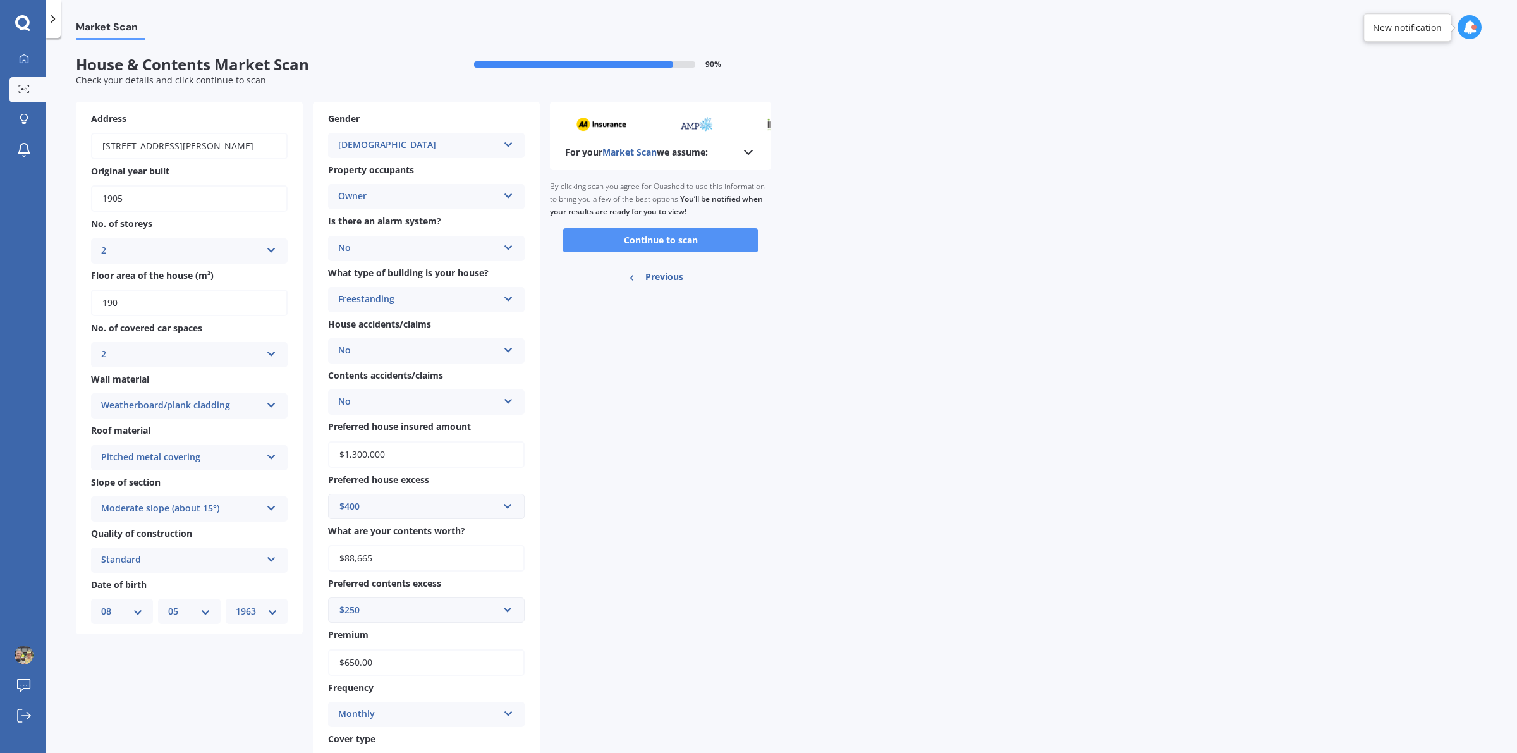
click at [670, 234] on button "Continue to scan" at bounding box center [661, 240] width 196 height 24
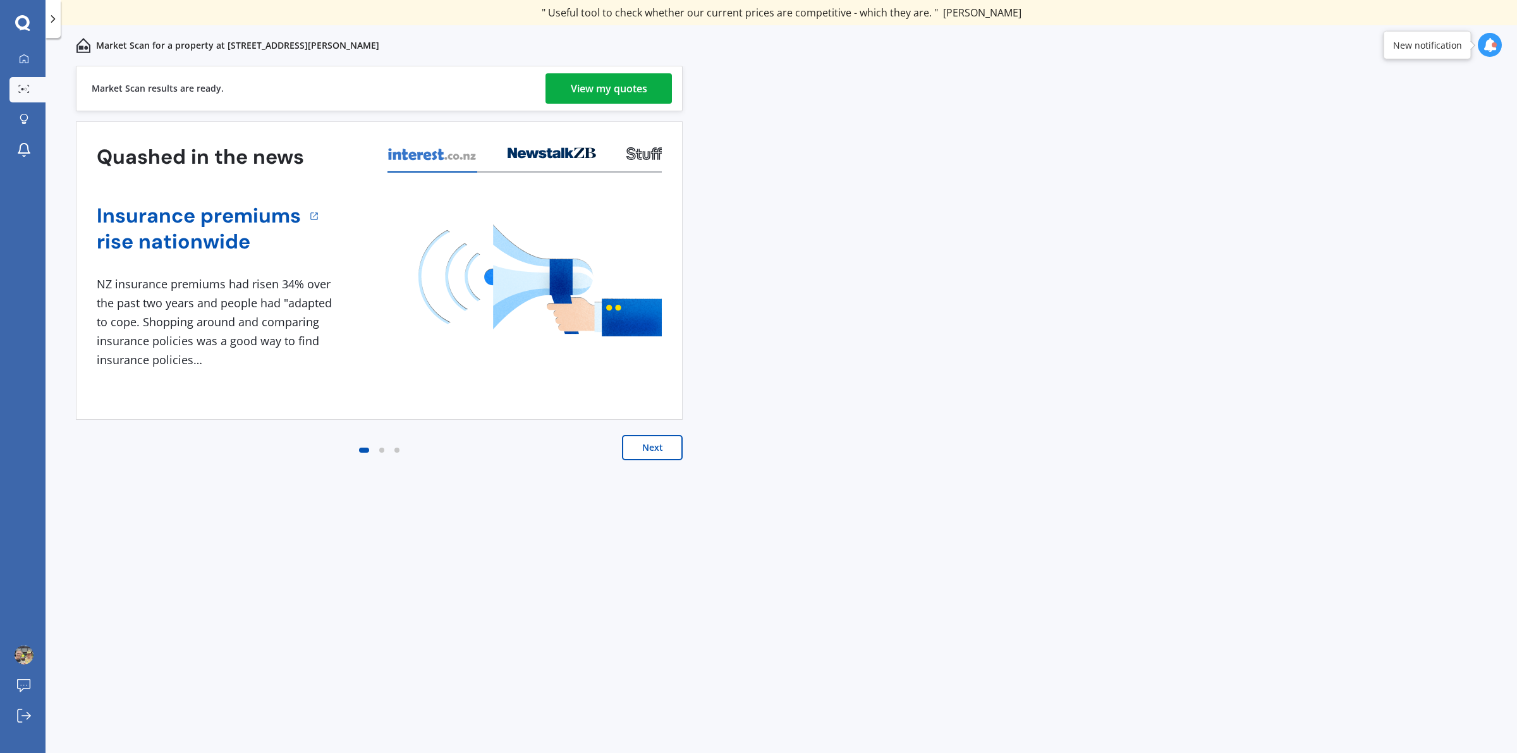
click at [608, 87] on div "View my quotes" at bounding box center [609, 88] width 76 height 30
